Goal: Navigation & Orientation: Find specific page/section

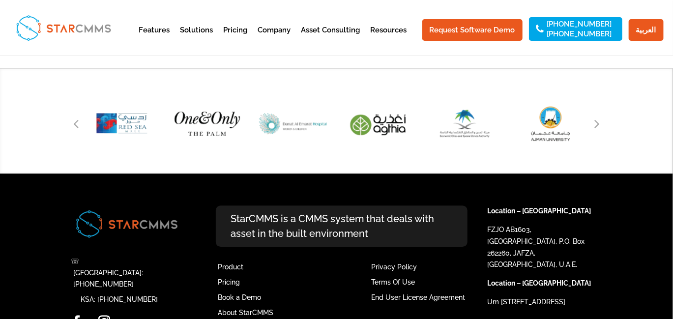
scroll to position [1376, 0]
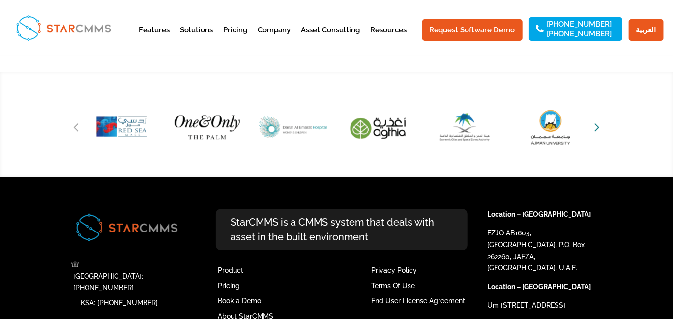
click at [595, 127] on icon "Next slide" at bounding box center [596, 127] width 5 height 14
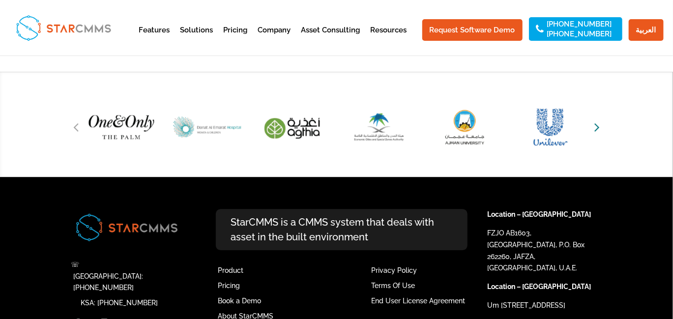
click at [595, 127] on icon "Next slide" at bounding box center [596, 127] width 5 height 14
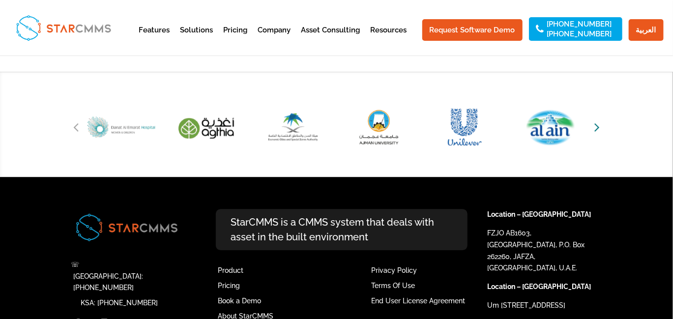
click at [595, 127] on icon "Next slide" at bounding box center [596, 127] width 5 height 14
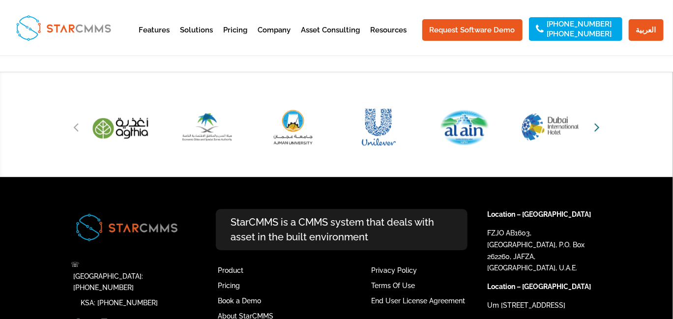
click at [595, 127] on icon "Next slide" at bounding box center [596, 127] width 5 height 14
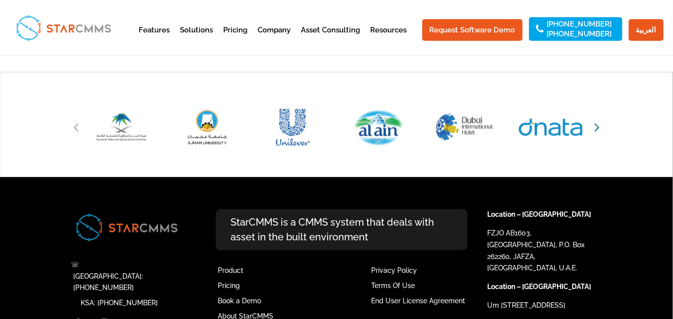
click at [595, 127] on icon "Next slide" at bounding box center [596, 127] width 5 height 14
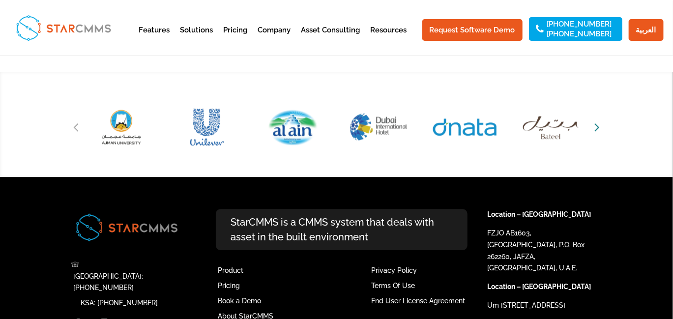
click at [595, 127] on icon "Next slide" at bounding box center [596, 127] width 5 height 14
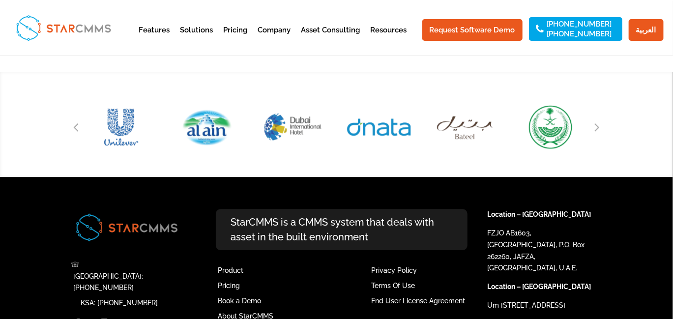
click at [658, 117] on div at bounding box center [336, 125] width 673 height 106
click at [596, 132] on icon "Next slide" at bounding box center [596, 127] width 5 height 14
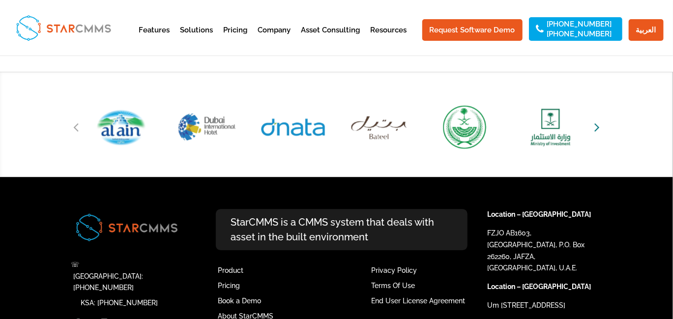
click at [596, 132] on icon "Next slide" at bounding box center [596, 127] width 5 height 14
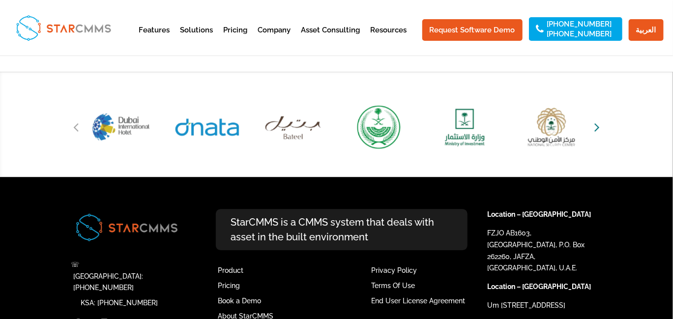
click at [596, 132] on icon "Next slide" at bounding box center [596, 127] width 5 height 14
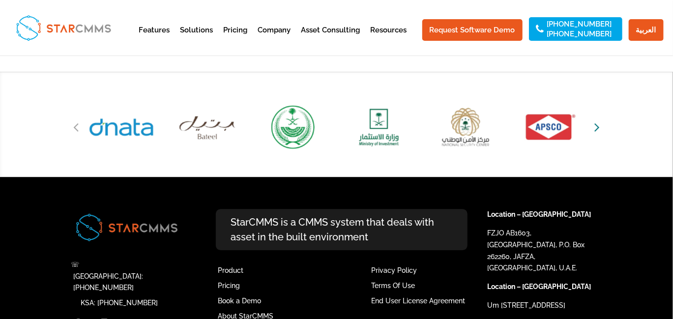
click at [596, 131] on icon "Next slide" at bounding box center [596, 127] width 5 height 14
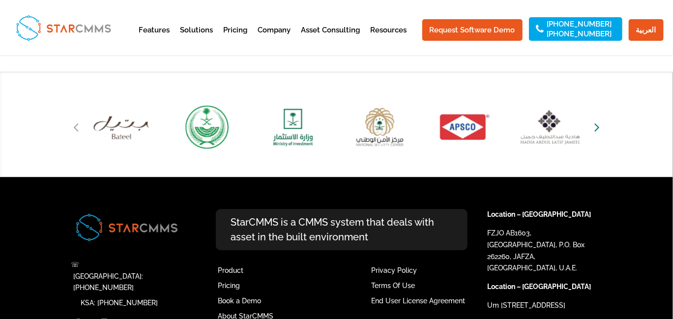
click at [596, 131] on icon "Next slide" at bounding box center [596, 127] width 5 height 14
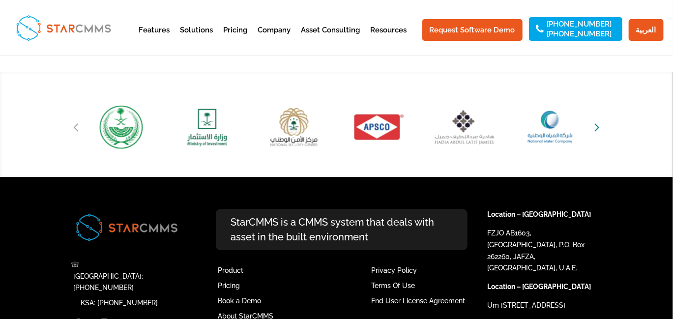
click at [596, 131] on icon "Next slide" at bounding box center [596, 127] width 5 height 14
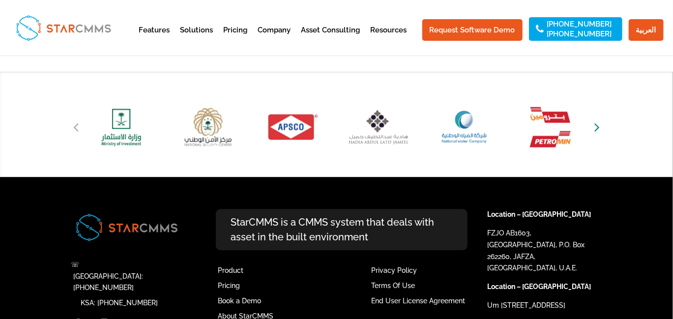
click at [595, 128] on icon "Next slide" at bounding box center [596, 127] width 5 height 14
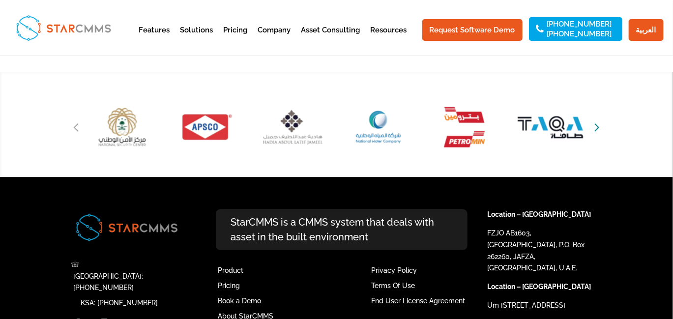
click at [595, 128] on icon "Next slide" at bounding box center [596, 127] width 5 height 14
click at [595, 127] on icon "Next slide" at bounding box center [596, 127] width 5 height 14
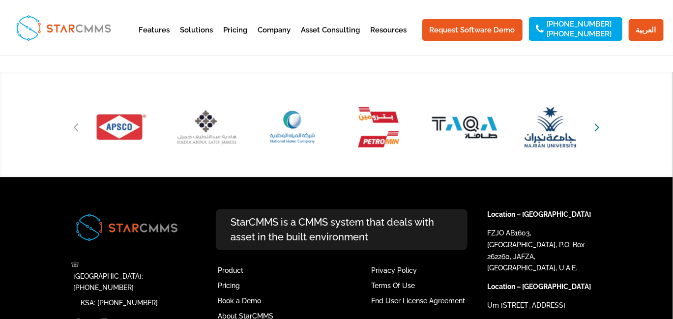
click at [595, 127] on icon "Next slide" at bounding box center [596, 127] width 5 height 14
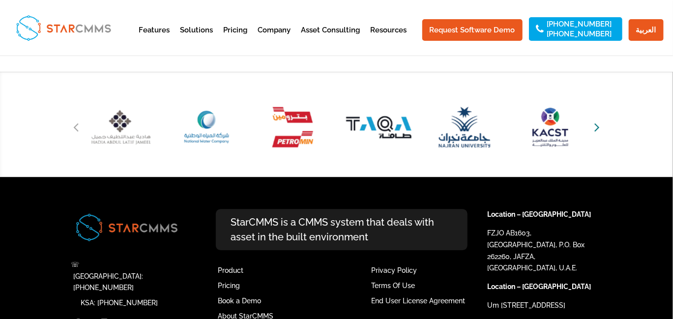
click at [595, 127] on icon "Next slide" at bounding box center [596, 127] width 5 height 14
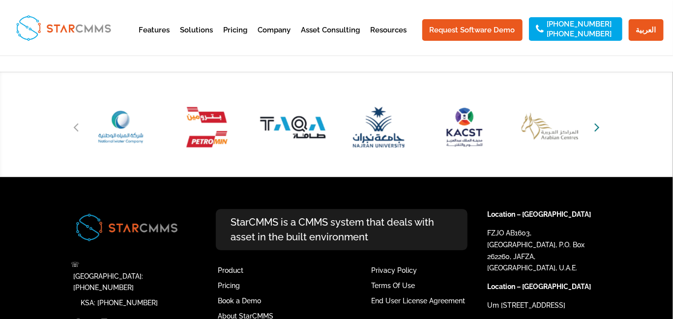
click at [595, 127] on icon "Next slide" at bounding box center [596, 127] width 5 height 14
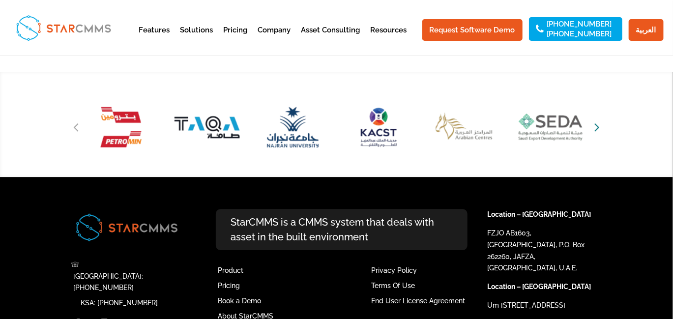
click at [595, 127] on icon "Next slide" at bounding box center [596, 127] width 5 height 14
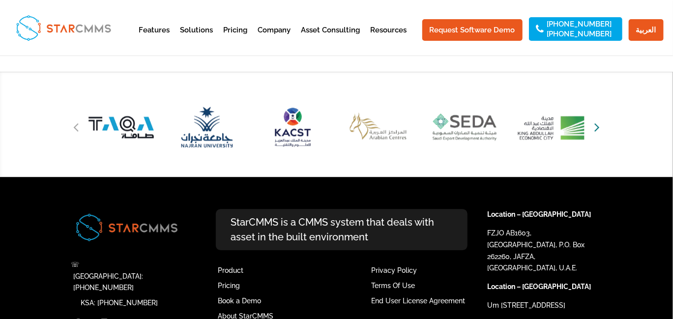
click at [598, 131] on icon "Next slide" at bounding box center [596, 127] width 5 height 14
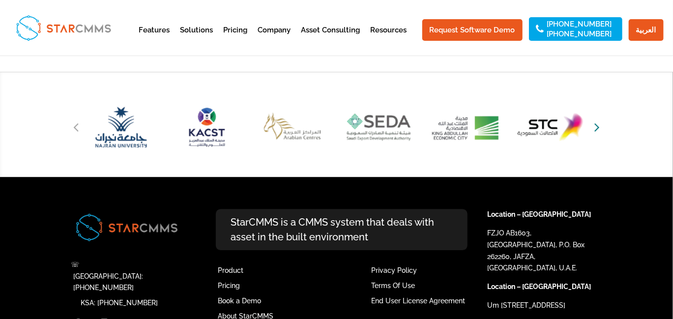
click at [598, 131] on icon "Next slide" at bounding box center [596, 127] width 5 height 14
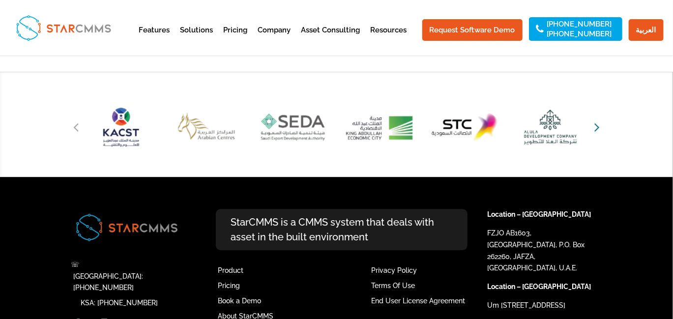
click at [598, 131] on icon "Next slide" at bounding box center [596, 127] width 5 height 14
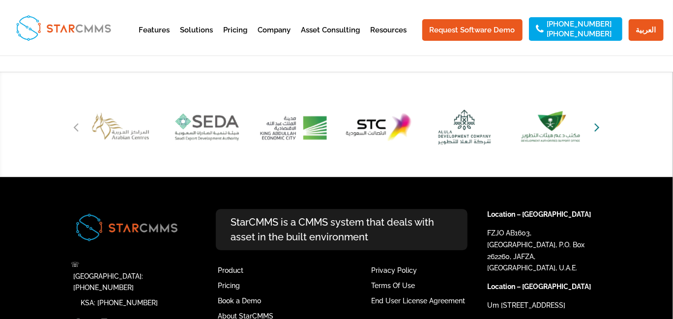
click at [598, 131] on icon "Next slide" at bounding box center [596, 127] width 5 height 14
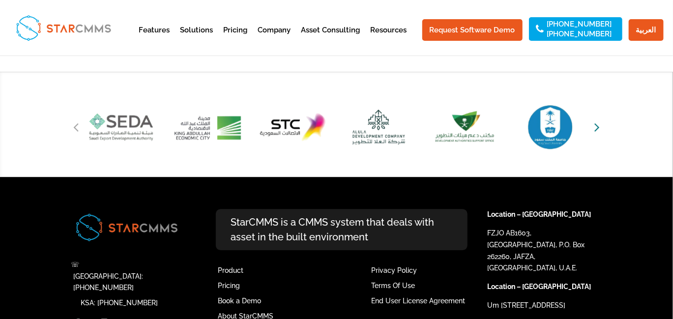
click at [598, 131] on icon "Next slide" at bounding box center [596, 127] width 5 height 14
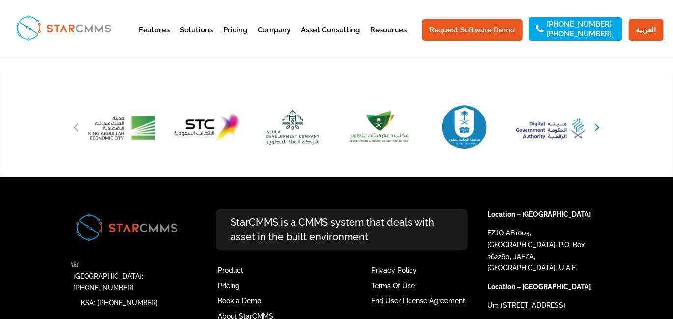
click at [598, 131] on icon "Next slide" at bounding box center [596, 127] width 5 height 14
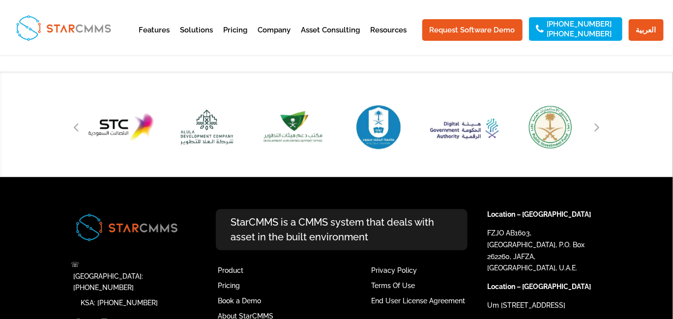
click at [593, 132] on div "Next slide" at bounding box center [597, 126] width 15 height 15
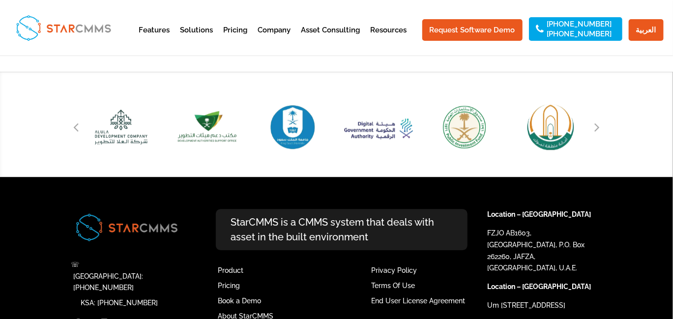
click at [593, 132] on div "Next slide" at bounding box center [597, 126] width 15 height 15
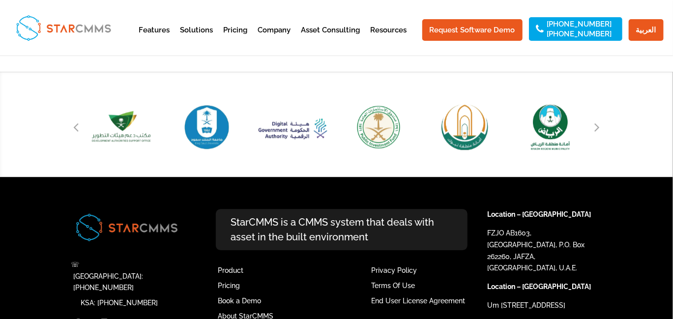
click at [593, 132] on div "Next slide" at bounding box center [597, 126] width 15 height 15
click at [594, 130] on icon "Next slide" at bounding box center [596, 127] width 5 height 14
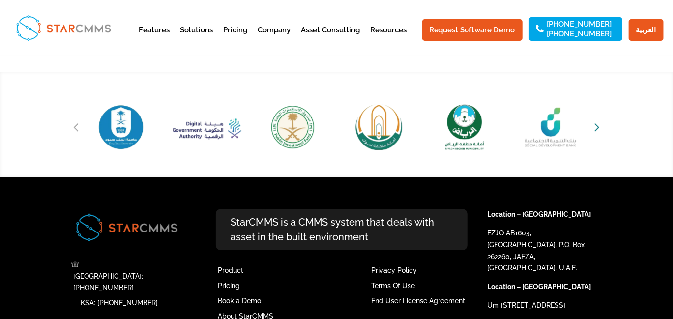
click at [594, 130] on icon "Next slide" at bounding box center [596, 127] width 5 height 14
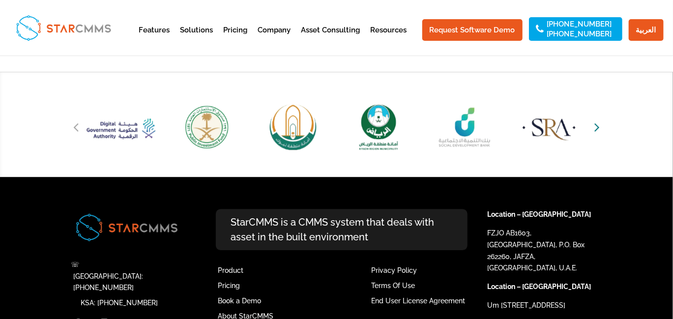
click at [594, 130] on icon "Next slide" at bounding box center [596, 127] width 5 height 14
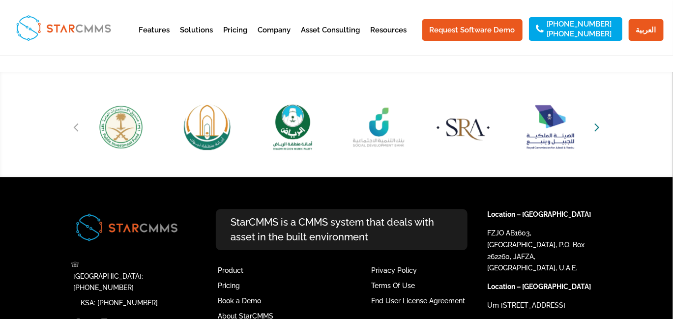
click at [594, 130] on icon "Next slide" at bounding box center [596, 127] width 5 height 14
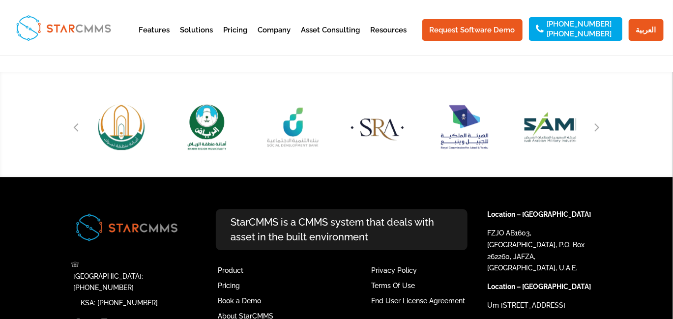
click at [593, 127] on div "Next slide" at bounding box center [597, 126] width 15 height 15
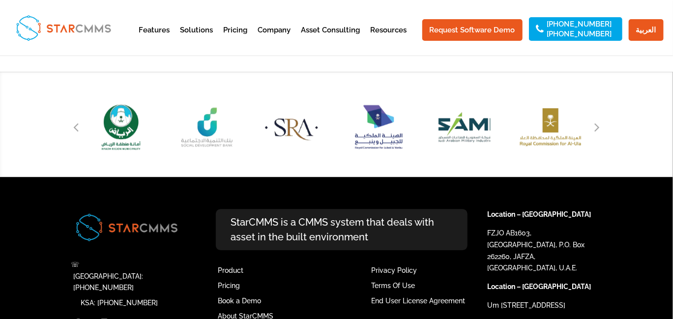
click at [593, 127] on div "Next slide" at bounding box center [597, 126] width 15 height 15
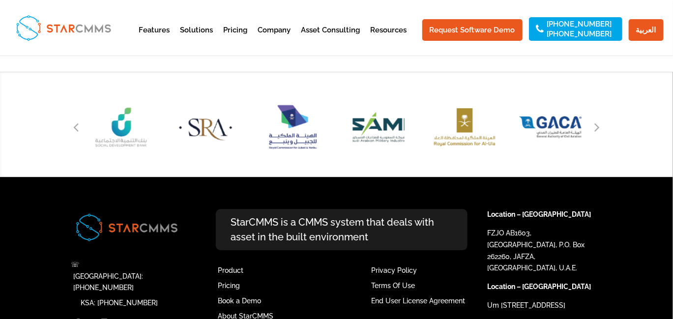
click at [593, 127] on div "Next slide" at bounding box center [597, 126] width 15 height 15
click at [595, 127] on icon "Next slide" at bounding box center [596, 127] width 5 height 14
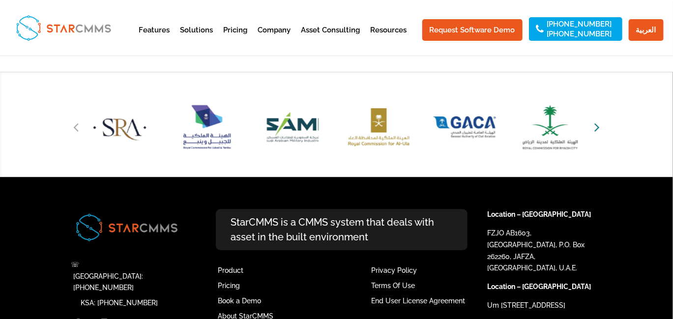
click at [595, 127] on icon "Next slide" at bounding box center [596, 127] width 5 height 14
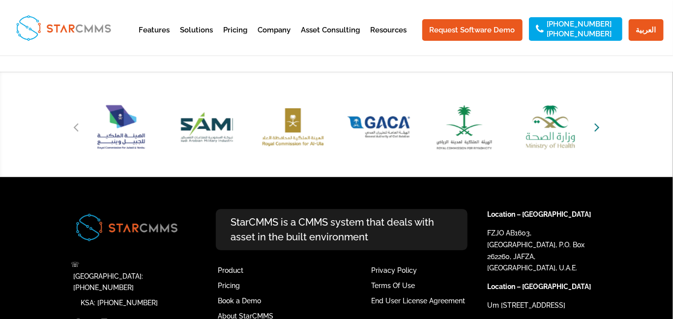
click at [595, 127] on icon "Next slide" at bounding box center [596, 127] width 5 height 14
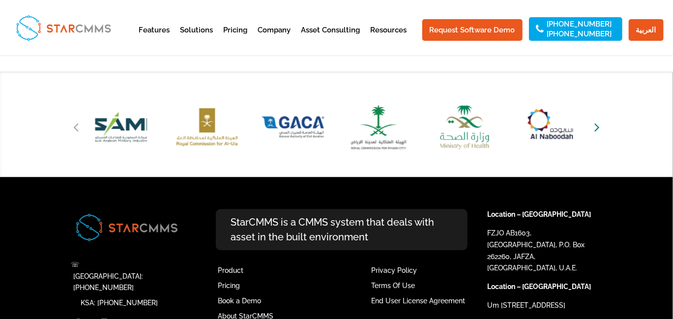
click at [595, 127] on icon "Next slide" at bounding box center [596, 127] width 5 height 14
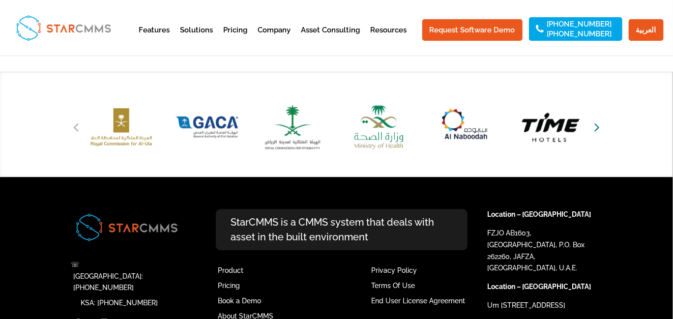
click at [594, 128] on icon "Next slide" at bounding box center [596, 127] width 5 height 14
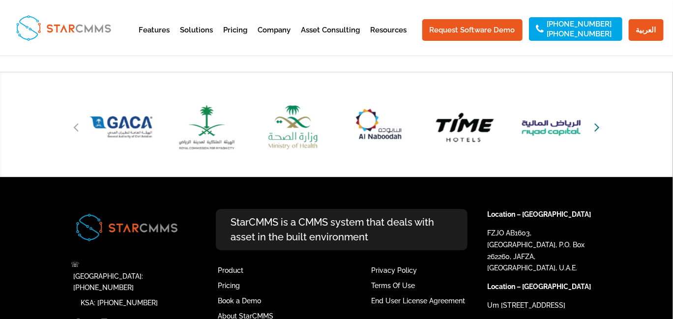
click at [594, 128] on icon "Next slide" at bounding box center [596, 127] width 5 height 14
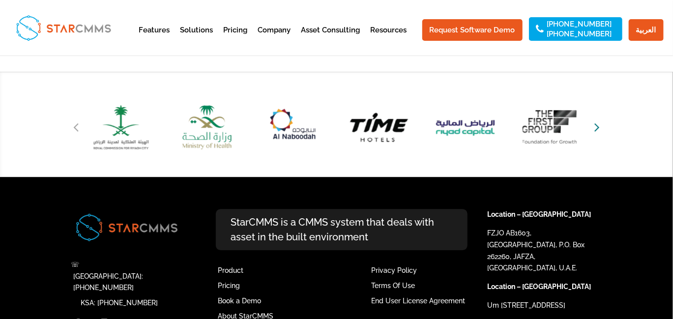
click at [594, 128] on icon "Next slide" at bounding box center [596, 127] width 5 height 14
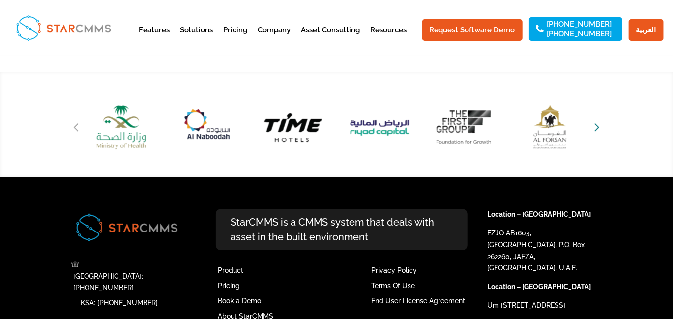
click at [595, 127] on icon "Next slide" at bounding box center [596, 127] width 5 height 14
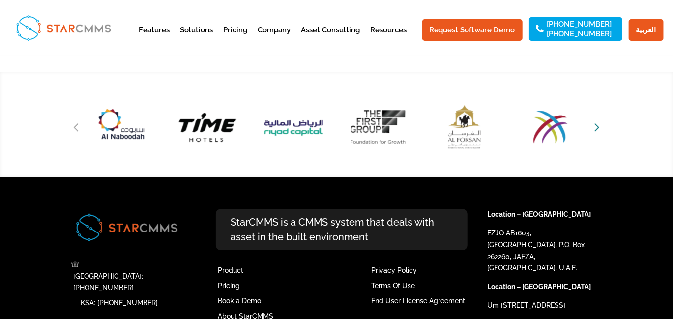
click at [595, 127] on icon "Next slide" at bounding box center [596, 127] width 5 height 14
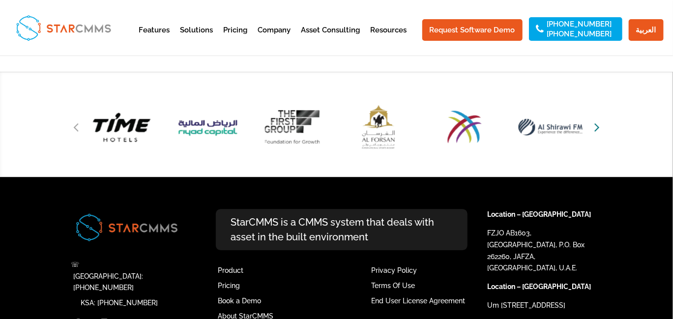
click at [595, 127] on icon "Next slide" at bounding box center [596, 127] width 5 height 14
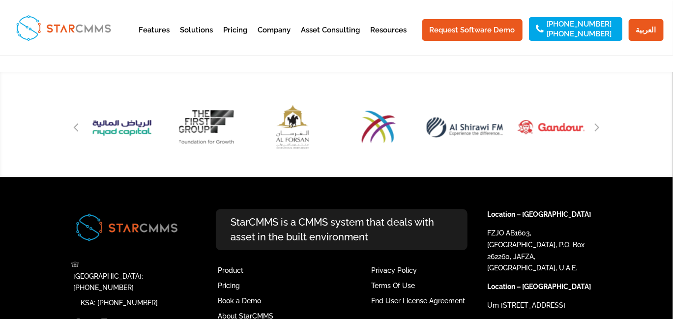
drag, startPoint x: 462, startPoint y: 141, endPoint x: 444, endPoint y: 137, distance: 19.0
click at [597, 129] on icon "Next slide" at bounding box center [596, 127] width 5 height 14
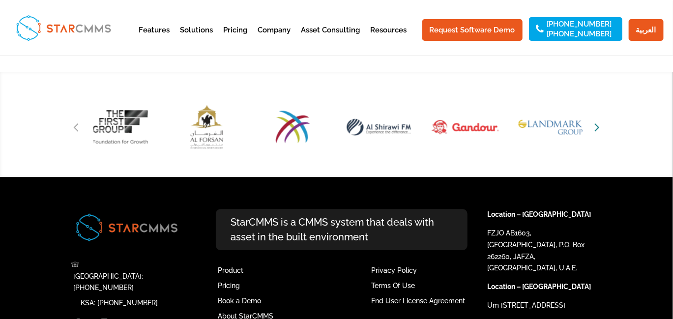
click at [597, 129] on icon "Next slide" at bounding box center [596, 127] width 5 height 14
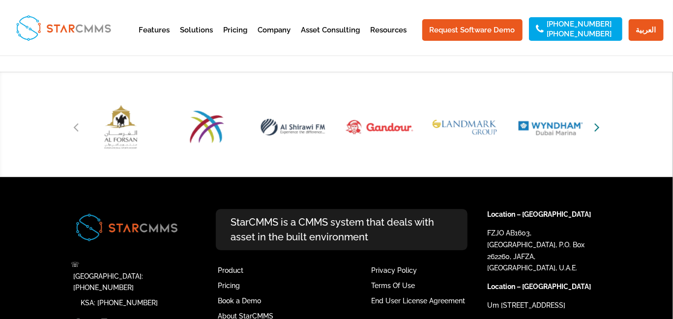
click at [597, 129] on icon "Next slide" at bounding box center [596, 127] width 5 height 14
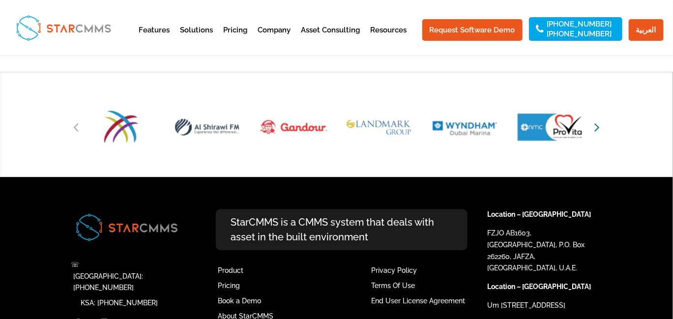
click at [595, 131] on icon "Next slide" at bounding box center [596, 127] width 5 height 14
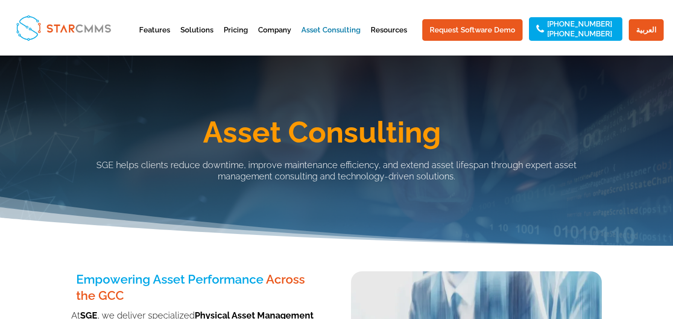
scroll to position [197, 0]
